Goal: Transaction & Acquisition: Purchase product/service

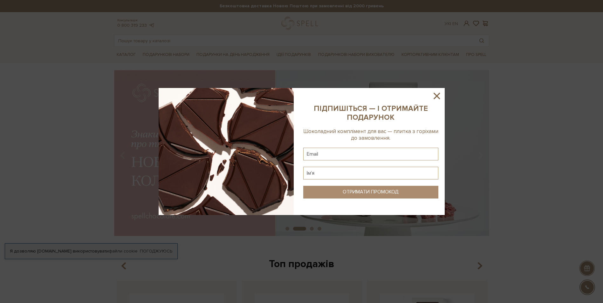
drag, startPoint x: 436, startPoint y: 100, endPoint x: 385, endPoint y: 95, distance: 52.1
click at [436, 100] on icon at bounding box center [436, 96] width 11 height 11
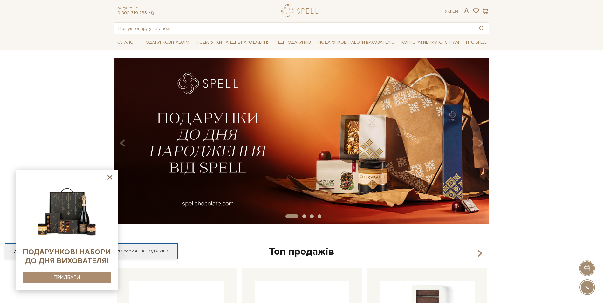
scroll to position [32, 0]
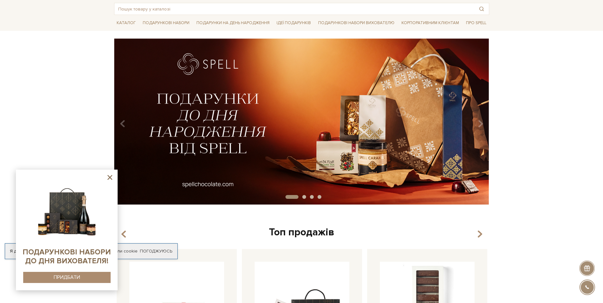
drag, startPoint x: 109, startPoint y: 179, endPoint x: 126, endPoint y: 186, distance: 17.9
click at [110, 179] on icon at bounding box center [110, 178] width 8 height 8
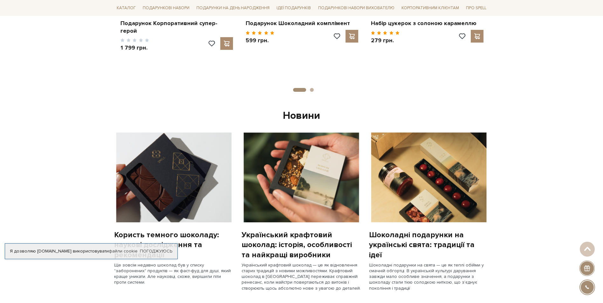
scroll to position [254, 0]
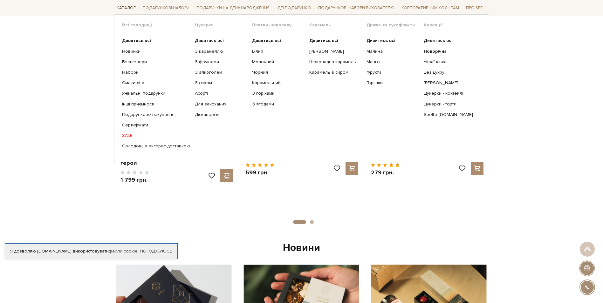
click at [123, 9] on link "Каталог" at bounding box center [126, 8] width 24 height 10
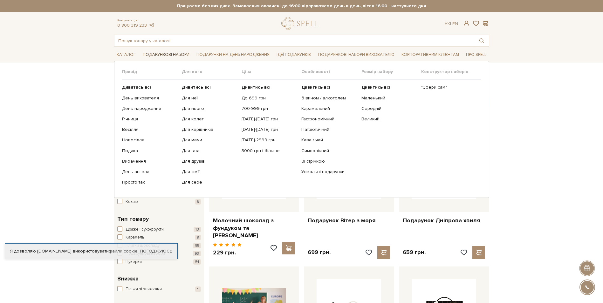
click at [173, 56] on link "Подарункові набори" at bounding box center [166, 55] width 52 height 10
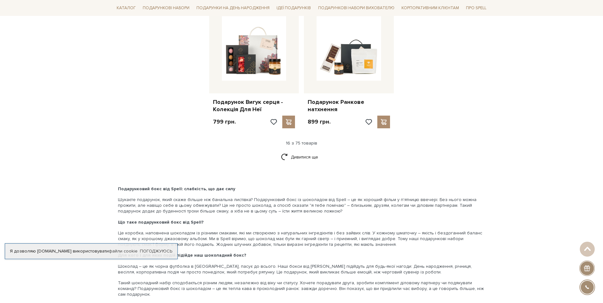
scroll to position [795, 0]
